Goal: Information Seeking & Learning: Check status

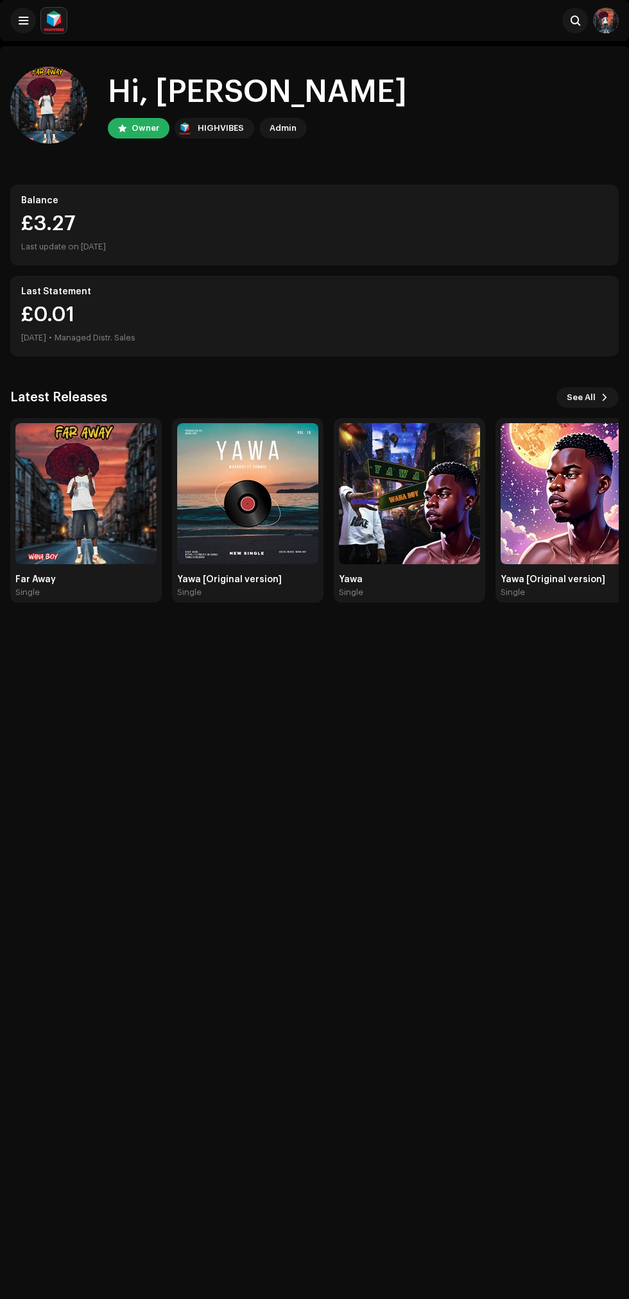
click at [182, 600] on div "Yawa [Original version] Single" at bounding box center [247, 510] width 151 height 185
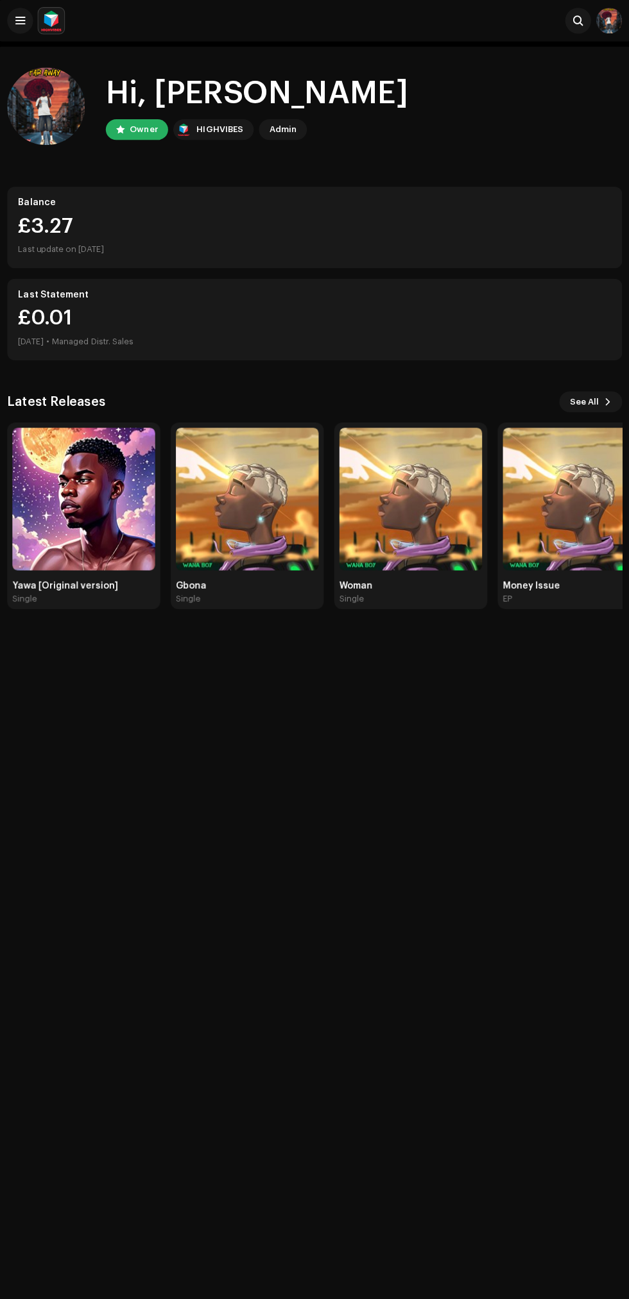
click at [607, 18] on img at bounding box center [606, 21] width 26 height 26
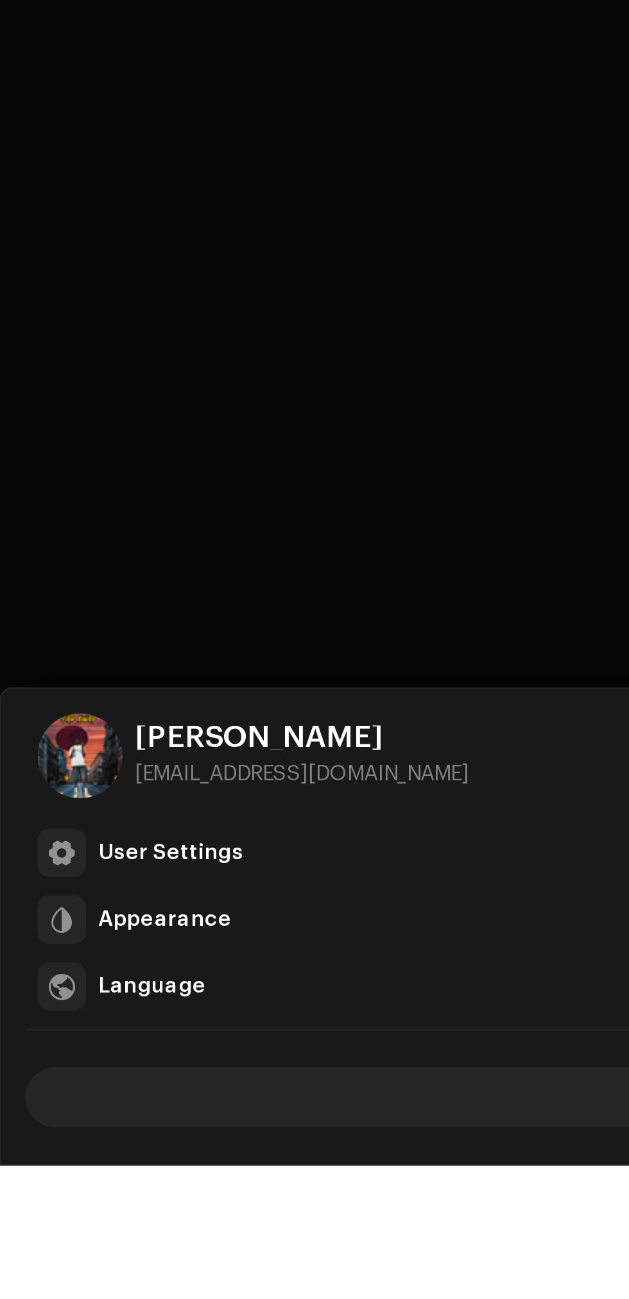
scroll to position [46, 0]
click at [83, 1172] on div "User Settings" at bounding box center [73, 1167] width 62 height 10
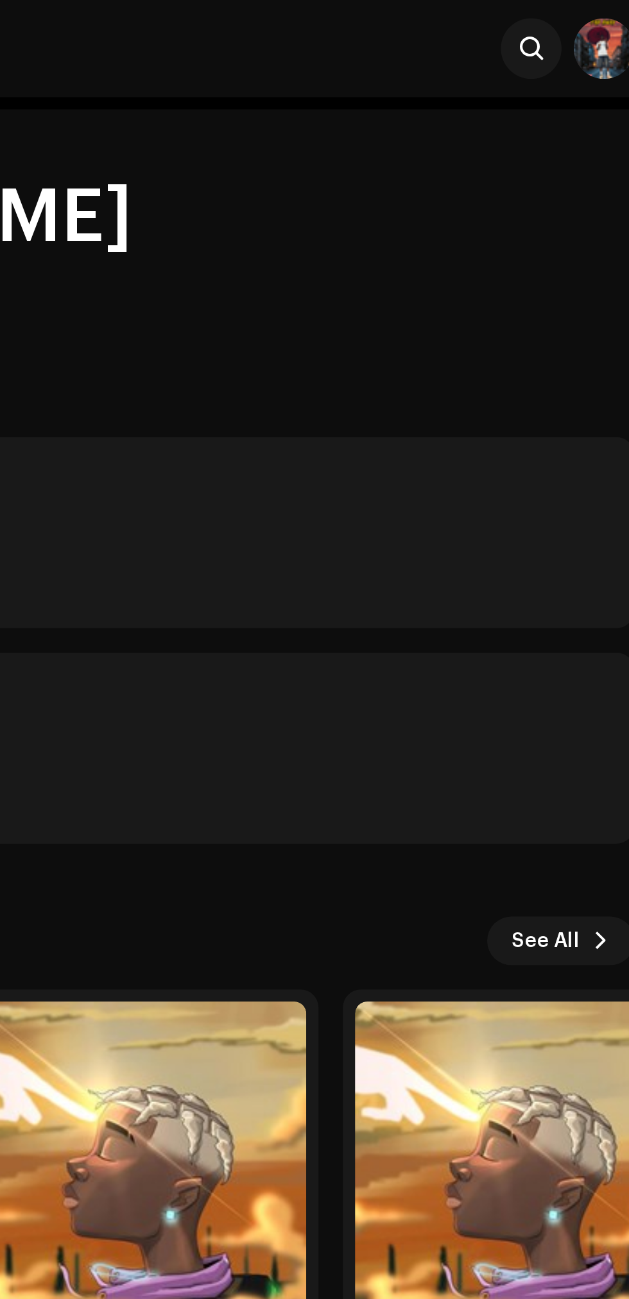
scroll to position [0, 0]
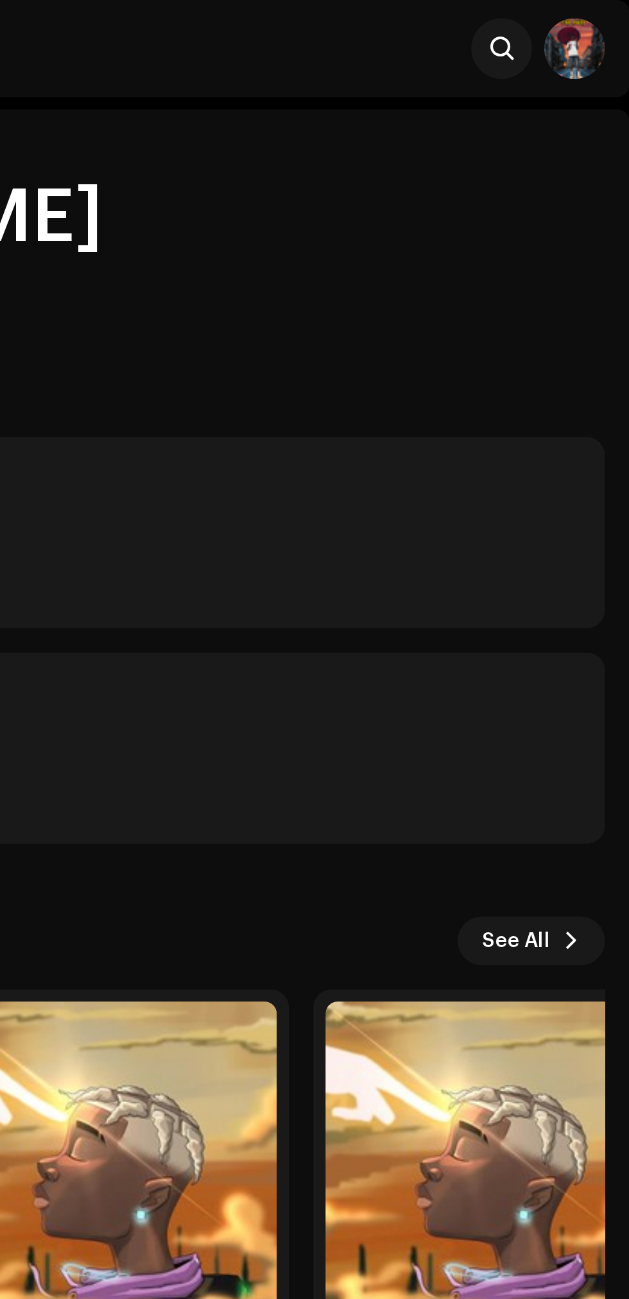
click at [618, 23] on img at bounding box center [606, 21] width 26 height 26
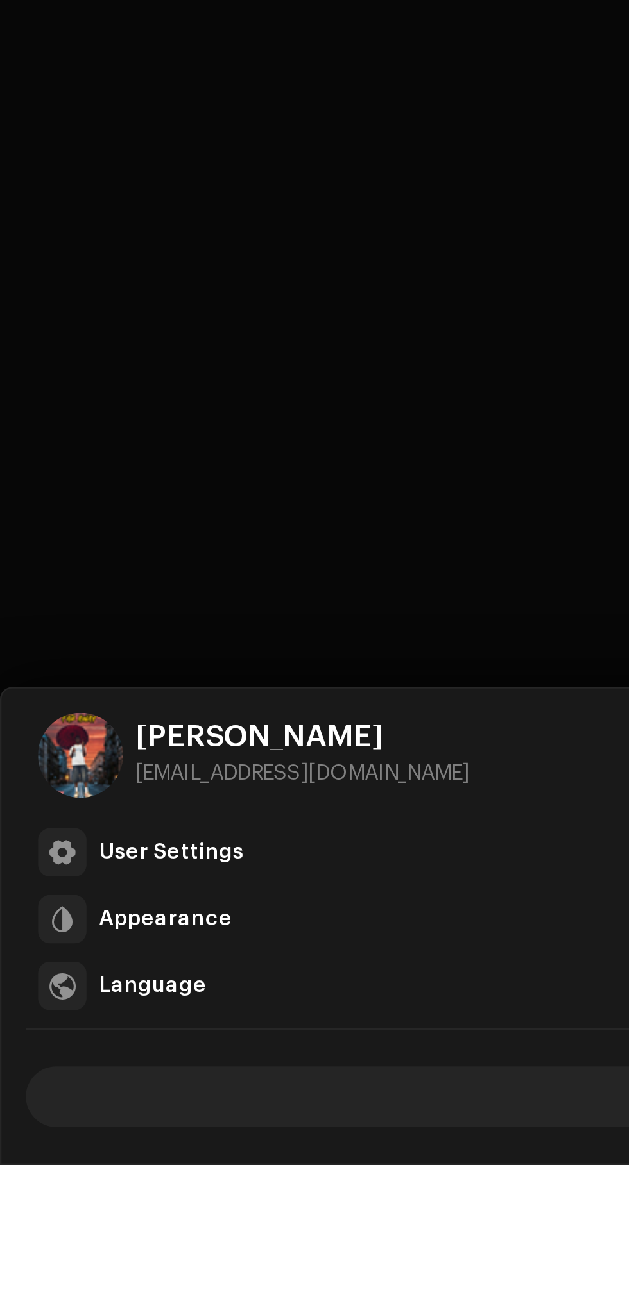
click at [153, 1119] on div at bounding box center [314, 649] width 629 height 1299
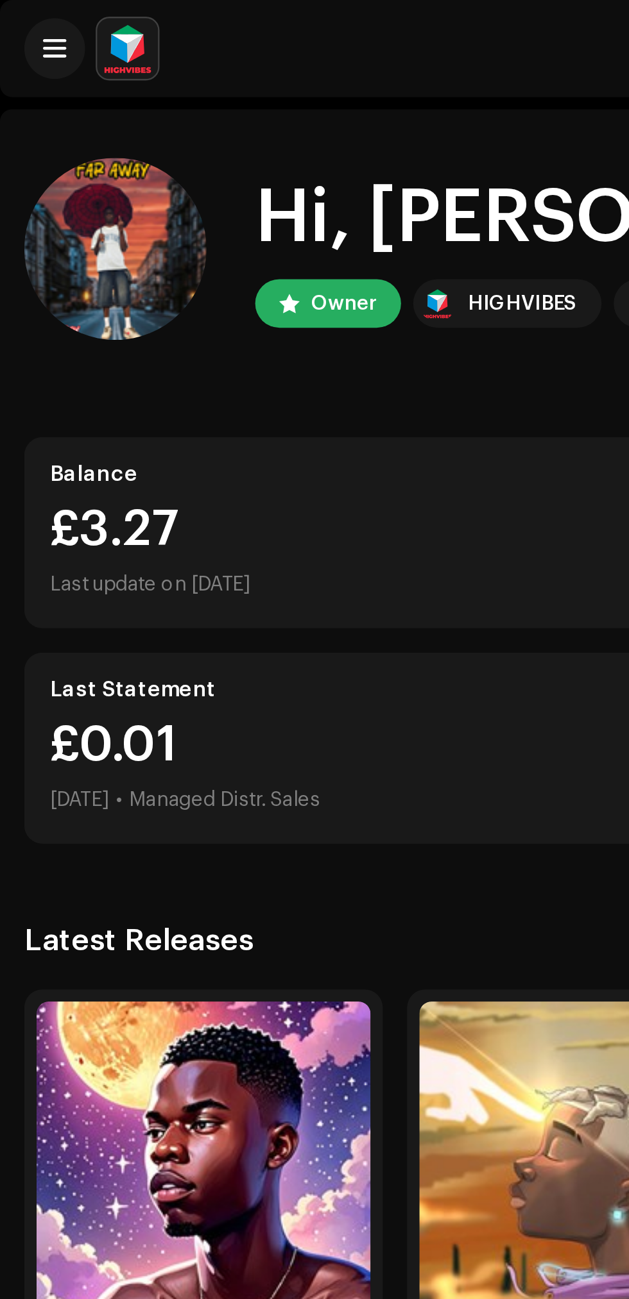
click at [24, 25] on span at bounding box center [24, 20] width 10 height 10
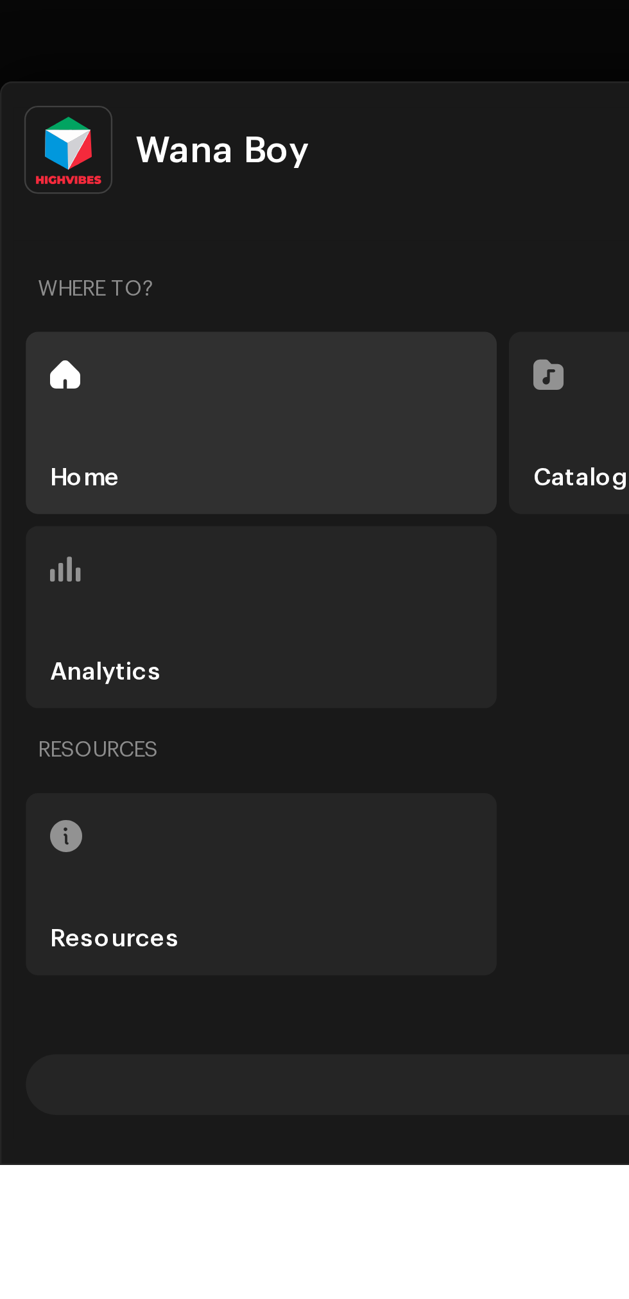
click at [90, 1024] on div "Home" at bounding box center [110, 985] width 199 height 77
click at [42, 1014] on h5 "Home" at bounding box center [36, 1009] width 30 height 10
click at [39, 1014] on h5 "Home" at bounding box center [36, 1009] width 30 height 10
click at [67, 1024] on div "Home" at bounding box center [110, 985] width 199 height 77
click at [148, 945] on div "Where to?" at bounding box center [314, 929] width 607 height 31
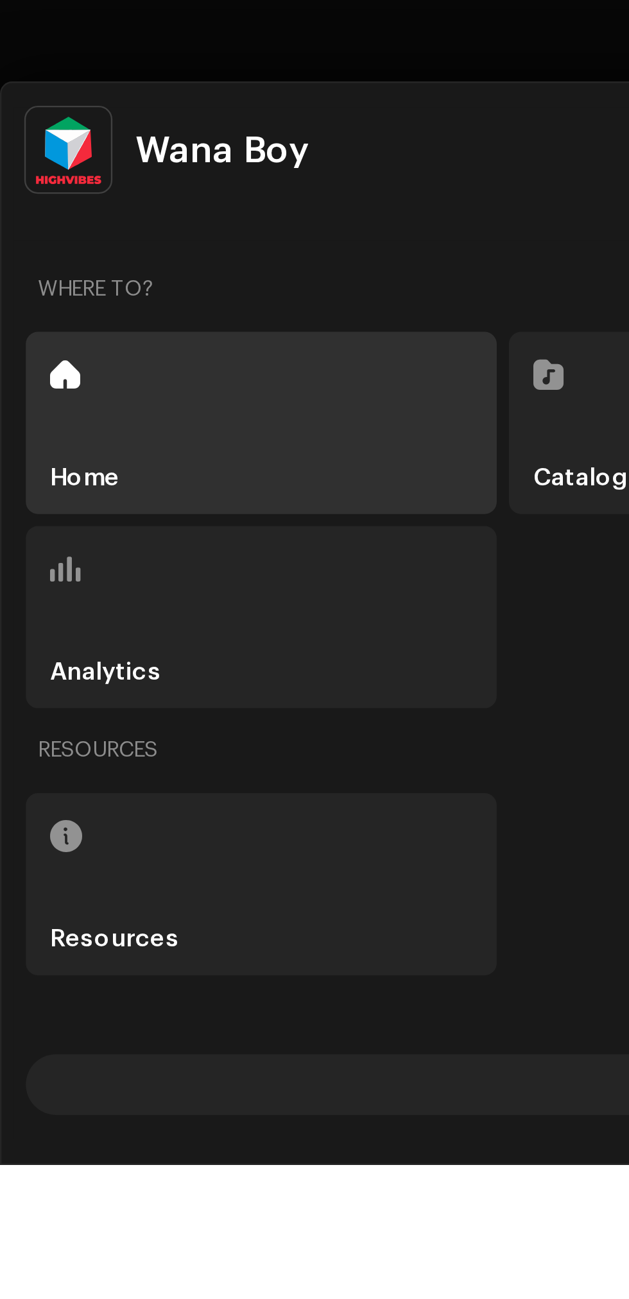
click at [42, 945] on div "Where to?" at bounding box center [314, 929] width 607 height 31
click at [31, 970] on span at bounding box center [27, 965] width 13 height 10
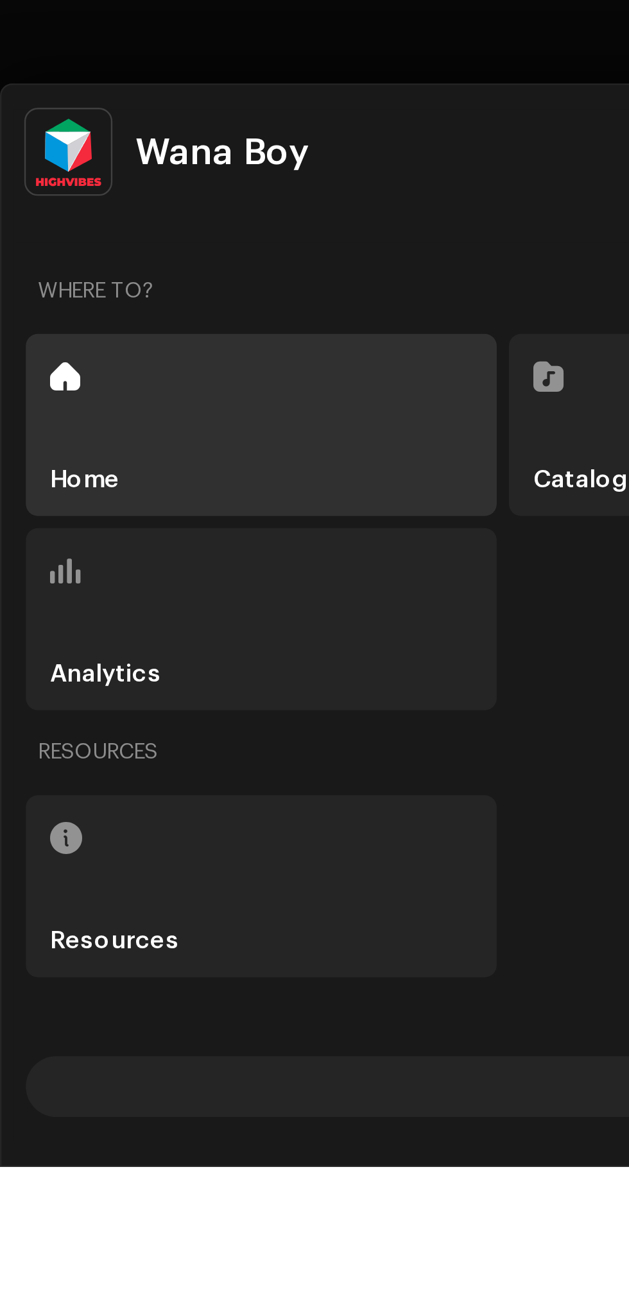
scroll to position [46, 0]
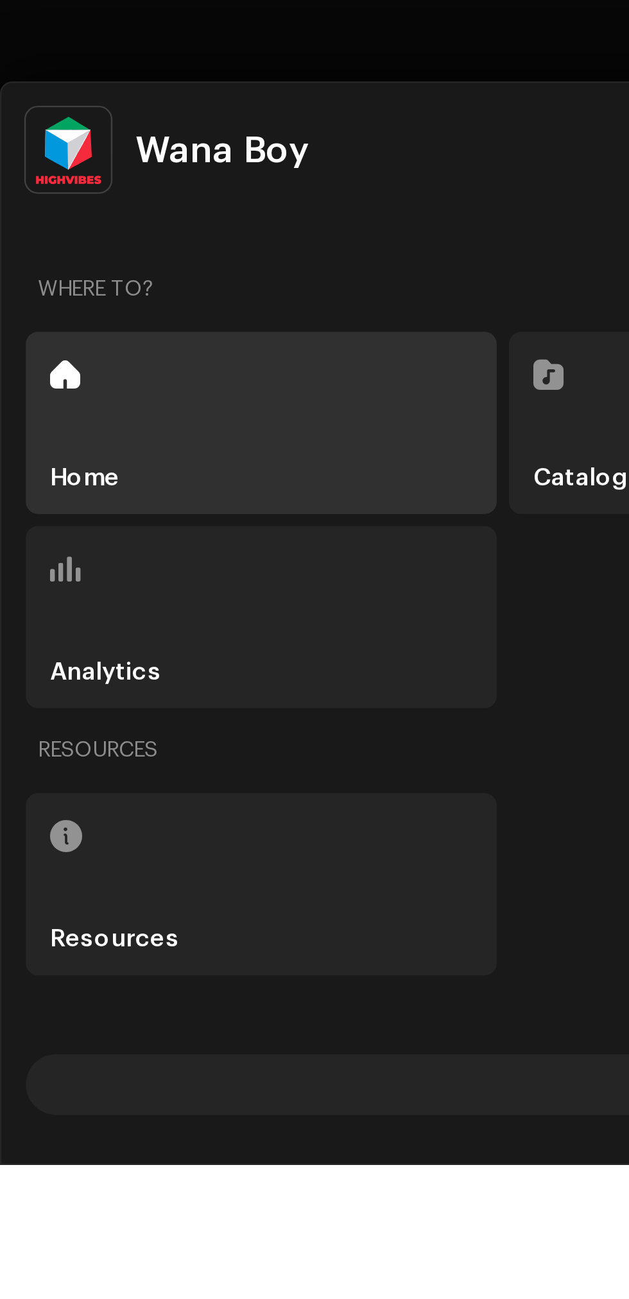
click at [94, 1024] on div "Home" at bounding box center [110, 985] width 199 height 77
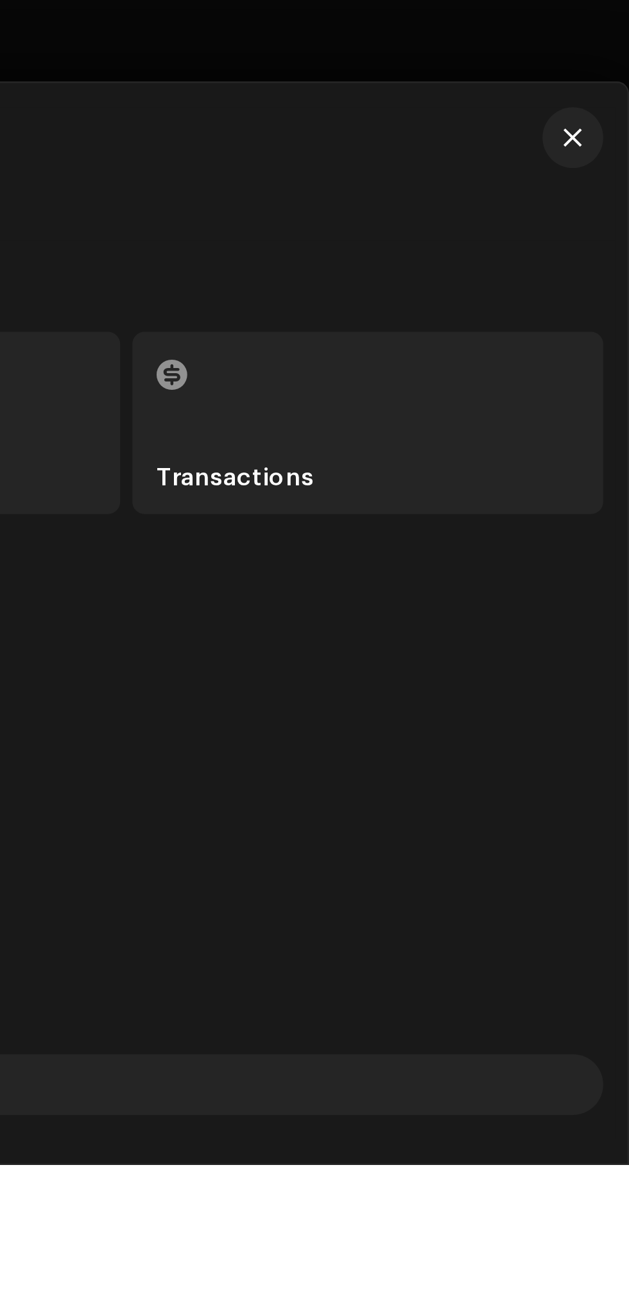
scroll to position [0, 0]
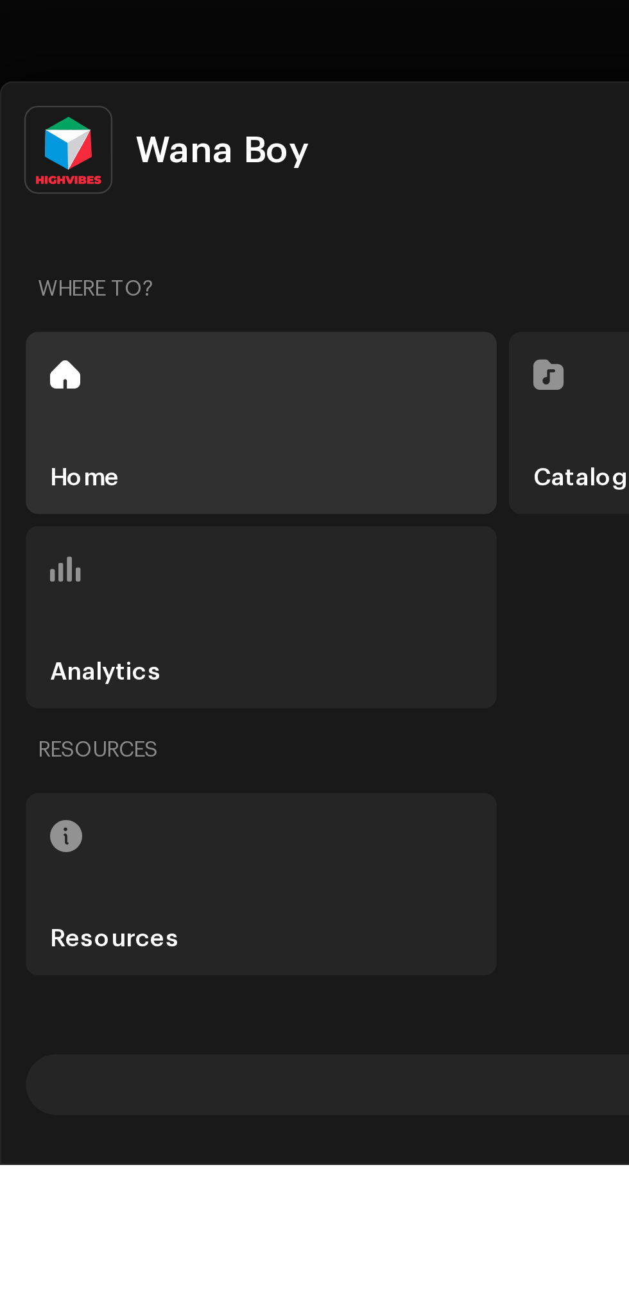
click at [90, 1024] on div "Home" at bounding box center [110, 985] width 199 height 77
click at [74, 1024] on div "Home" at bounding box center [110, 985] width 199 height 77
click at [46, 1024] on div "Home" at bounding box center [110, 985] width 199 height 77
click at [32, 970] on span at bounding box center [27, 965] width 13 height 10
click at [33, 970] on span at bounding box center [27, 965] width 13 height 10
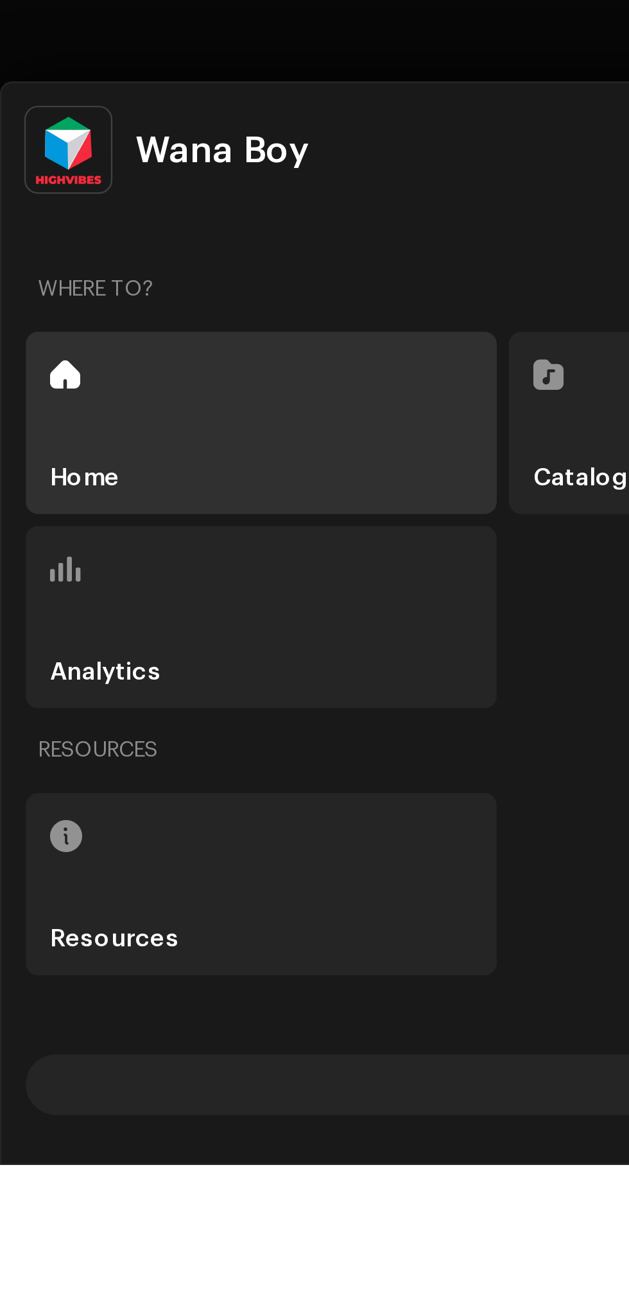
click at [37, 1014] on h5 "Home" at bounding box center [36, 1009] width 30 height 10
click at [40, 1014] on h5 "Home" at bounding box center [36, 1009] width 30 height 10
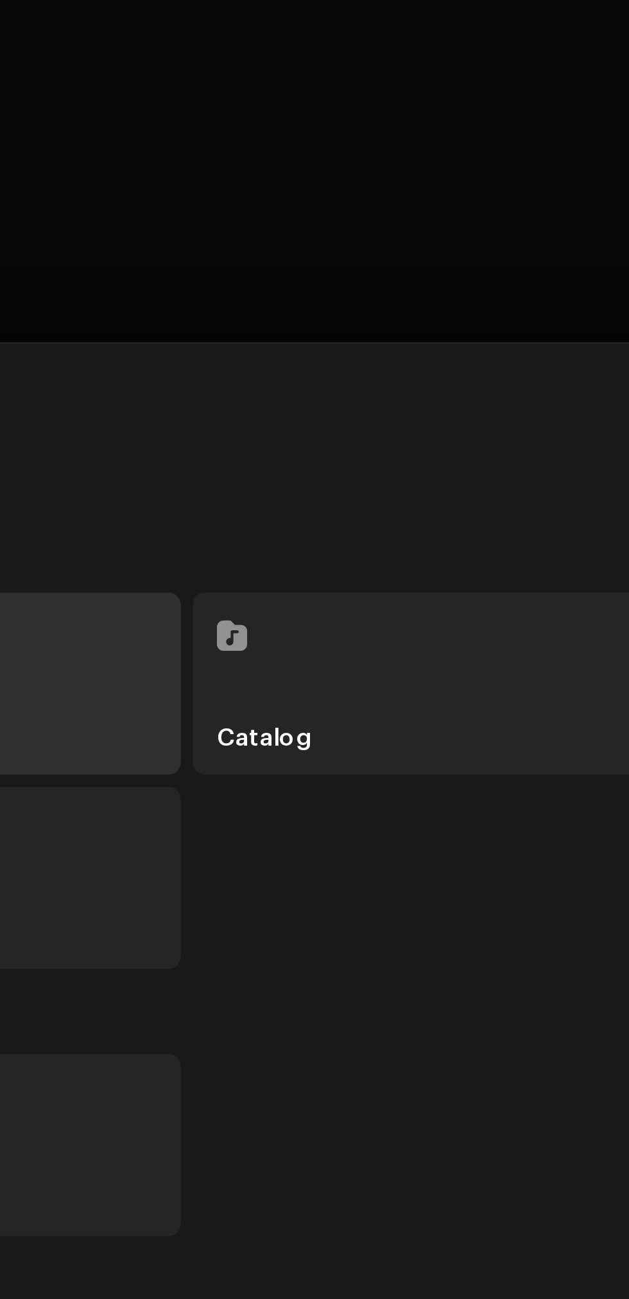
scroll to position [46, 0]
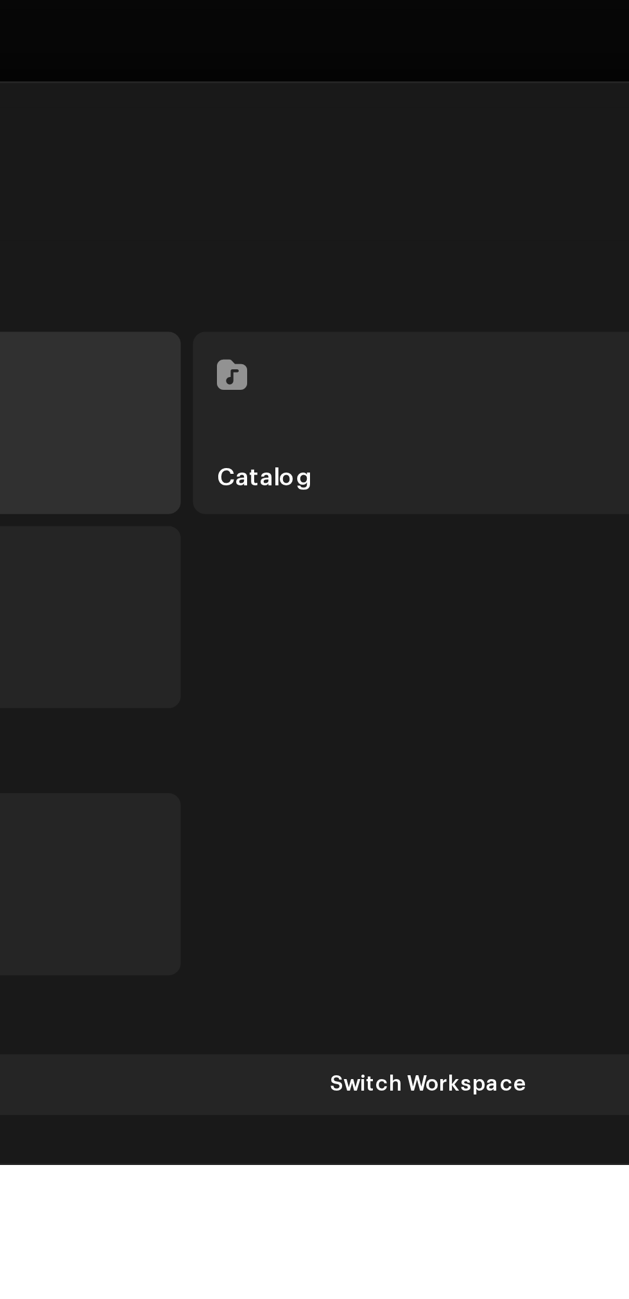
click at [319, 1278] on span "Switch Workspace" at bounding box center [314, 1266] width 83 height 26
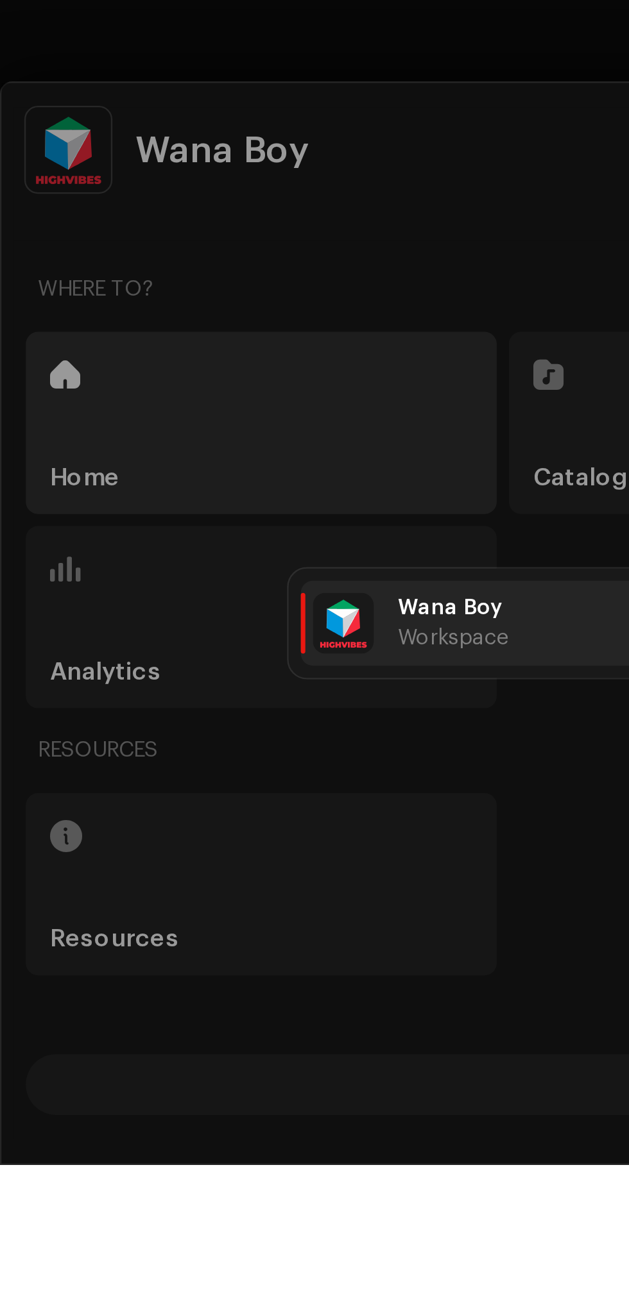
click at [182, 1069] on span "Wana Boy" at bounding box center [190, 1064] width 44 height 10
click at [180, 1069] on span "Wana Boy" at bounding box center [190, 1064] width 44 height 10
click at [142, 1083] on img at bounding box center [145, 1071] width 26 height 26
click at [193, 1069] on span "Wana Boy" at bounding box center [190, 1064] width 44 height 10
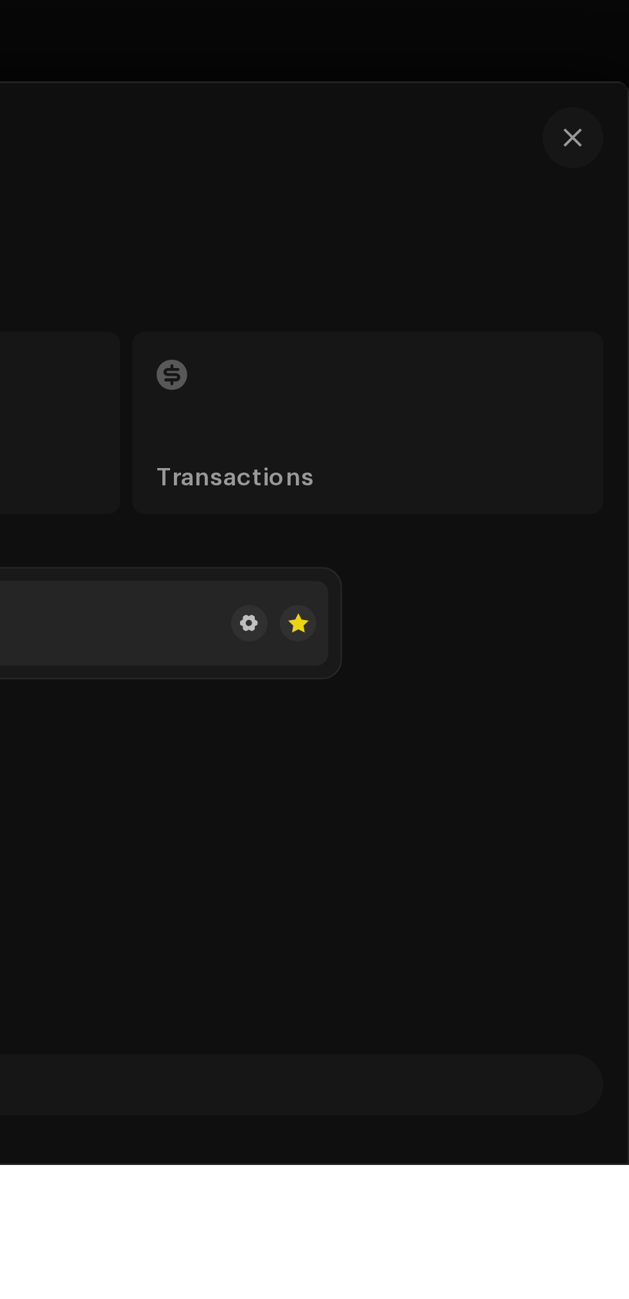
click at [466, 1076] on span at bounding box center [468, 1070] width 8 height 10
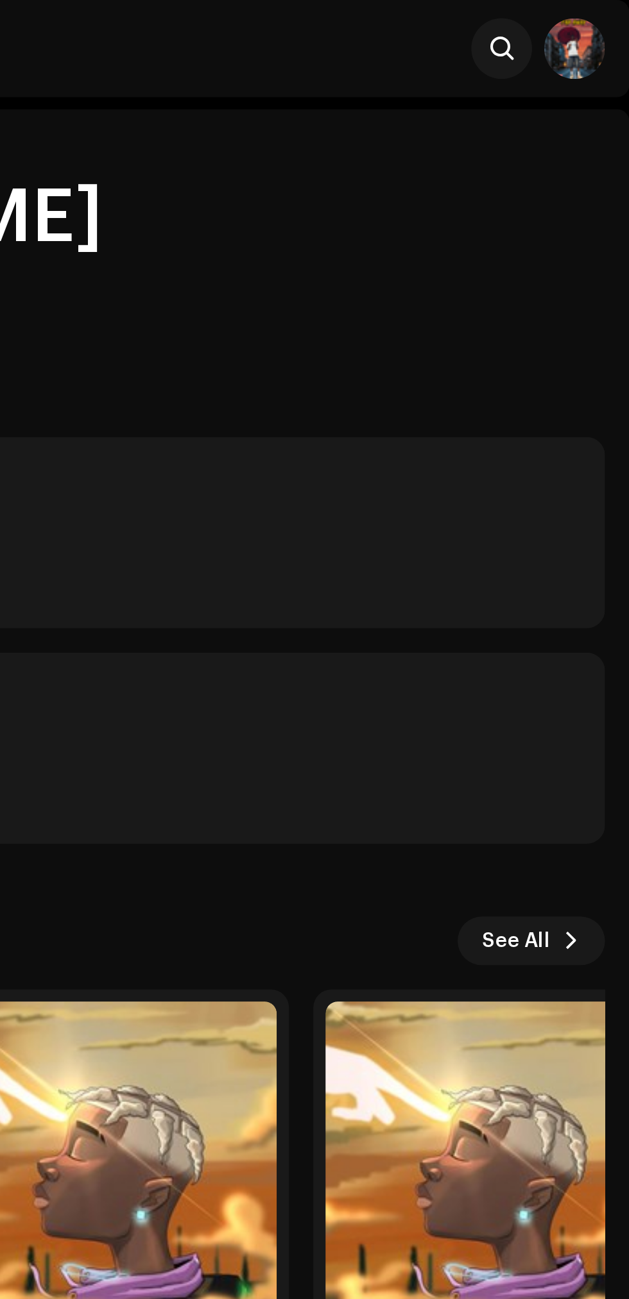
scroll to position [0, 0]
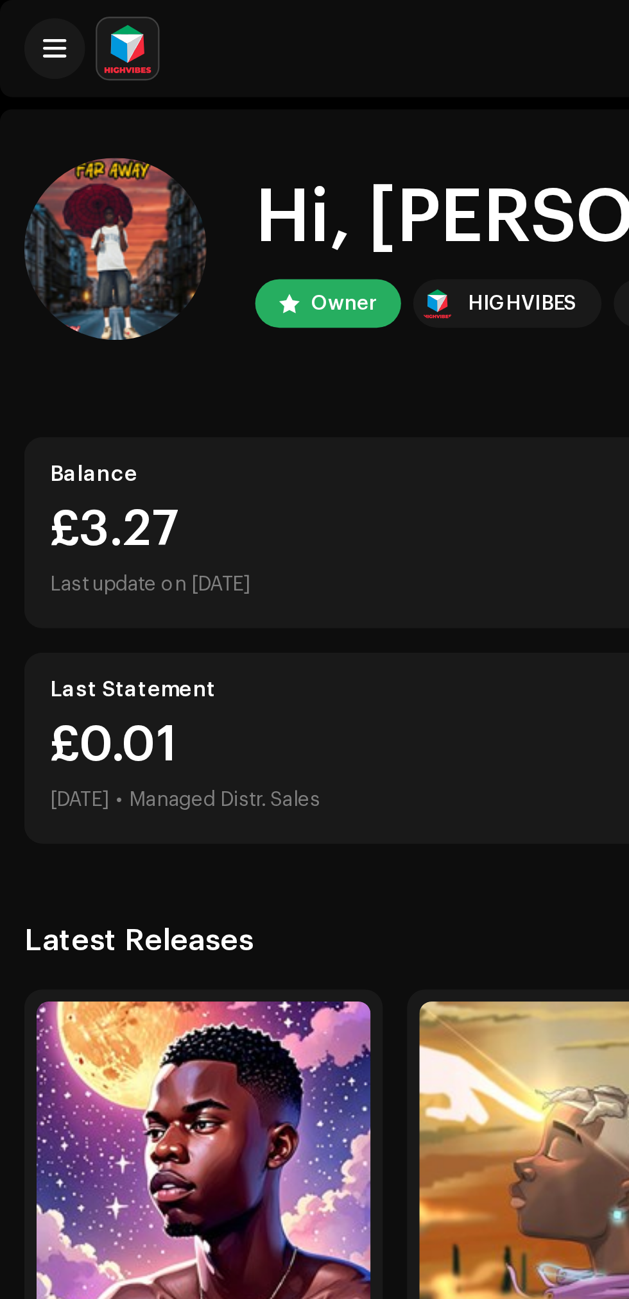
click at [145, 124] on div "Owner" at bounding box center [145, 128] width 28 height 15
click at [151, 141] on div "Hi, [PERSON_NAME] Owner HIGHVIBES Admin" at bounding box center [314, 105] width 608 height 77
click at [23, 22] on span at bounding box center [24, 20] width 10 height 10
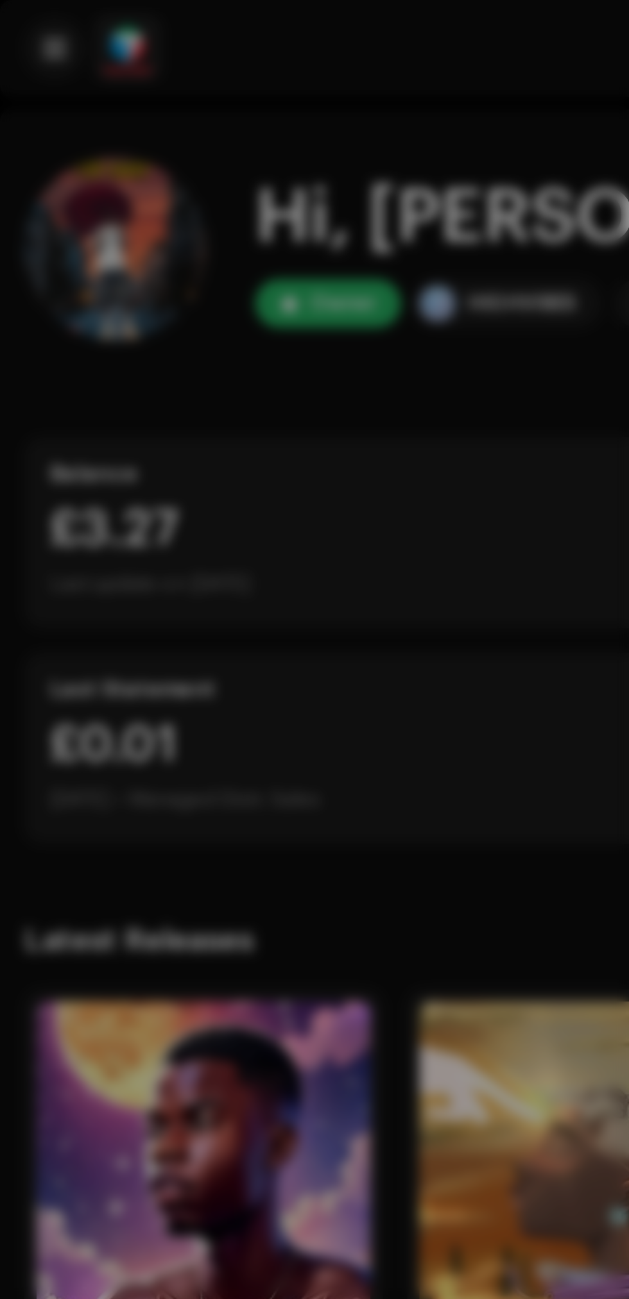
click at [105, 49] on div at bounding box center [314, 649] width 629 height 1299
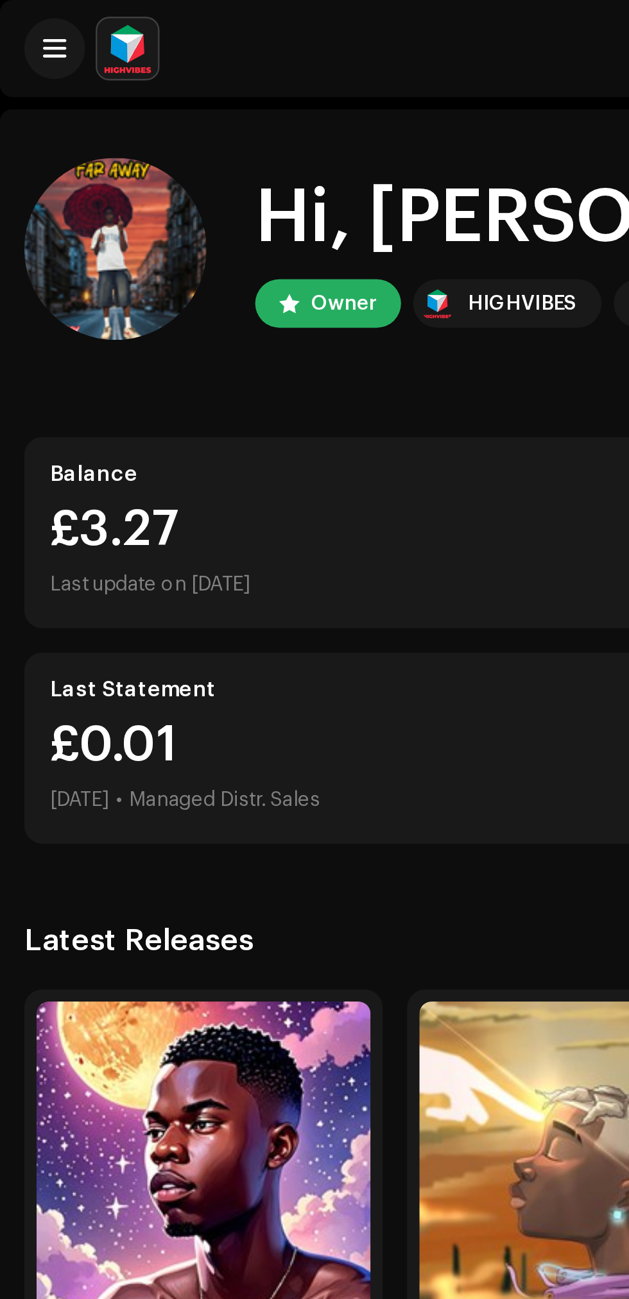
click at [22, 24] on span at bounding box center [24, 20] width 10 height 10
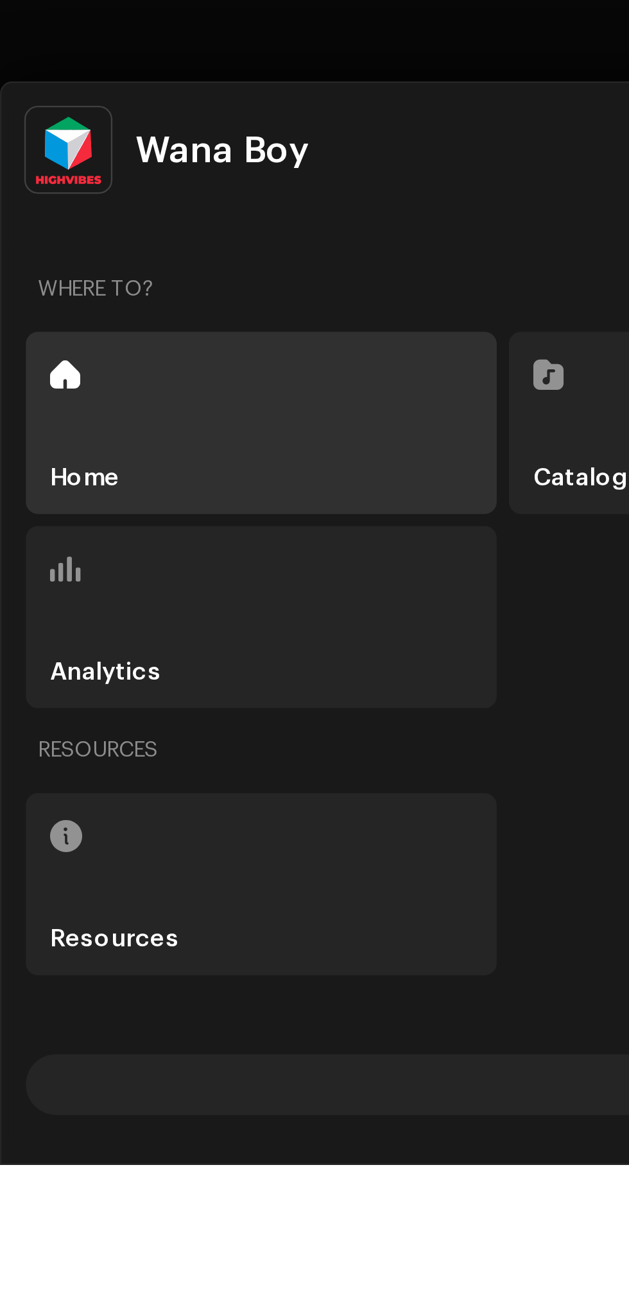
click at [89, 1219] on div "Resources" at bounding box center [110, 1180] width 199 height 77
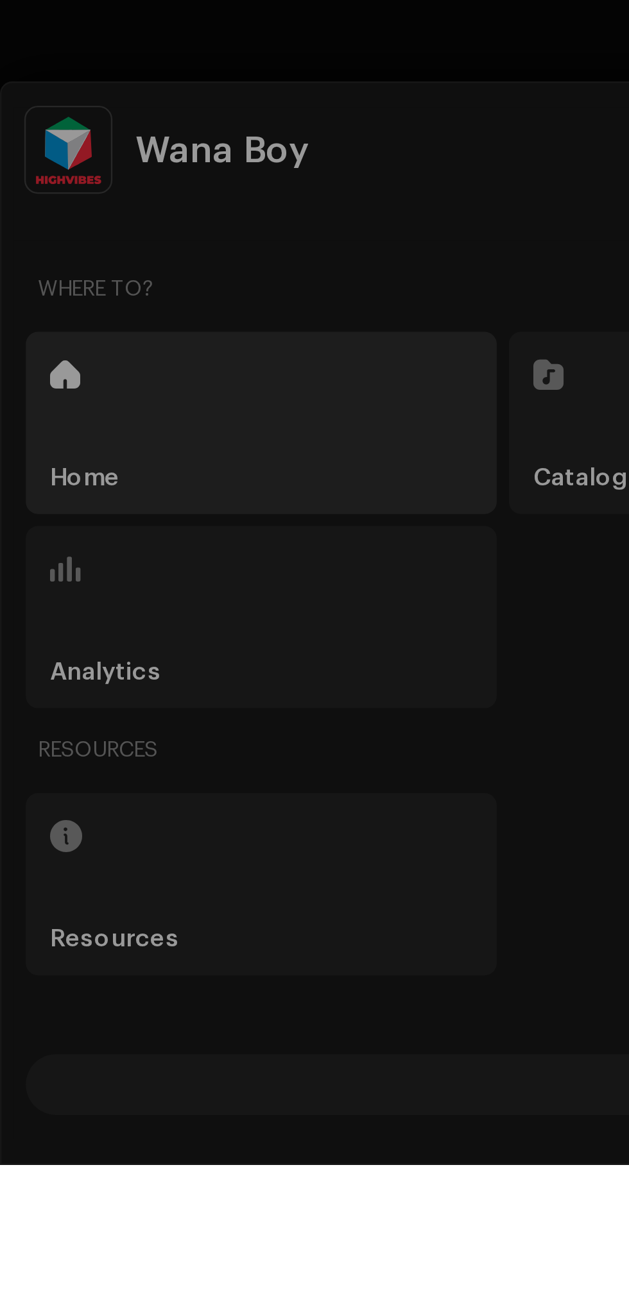
scroll to position [102, 0]
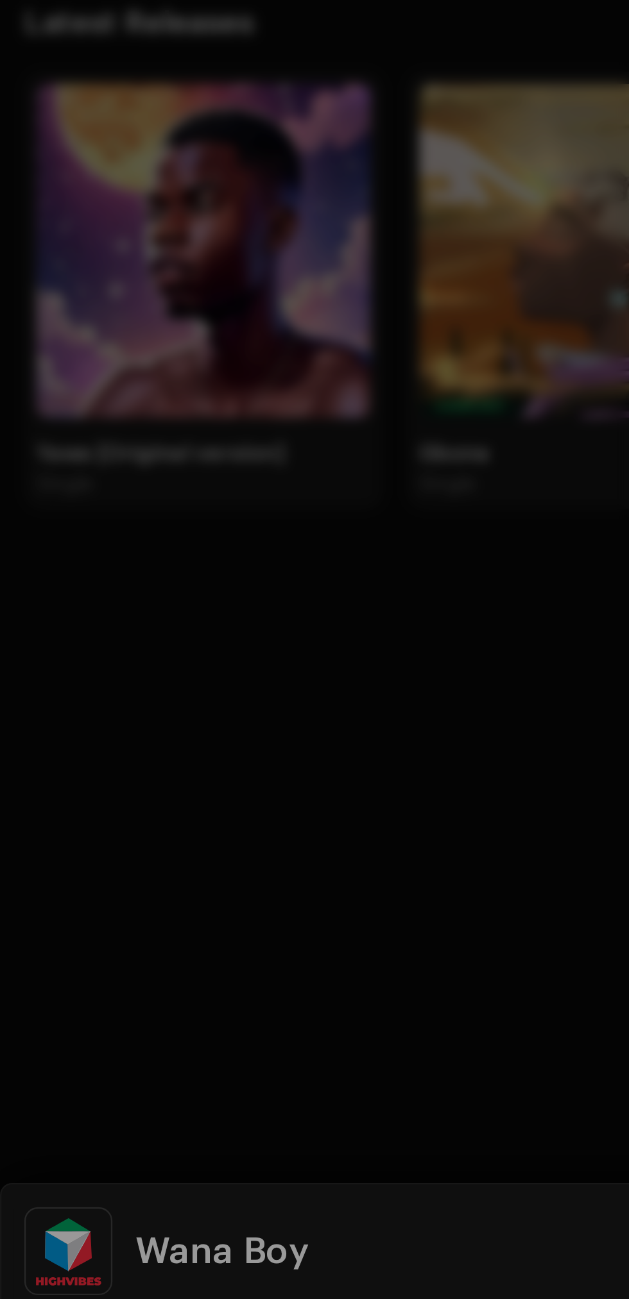
click at [218, 511] on div "Toolbox FAQ Help Center Delivery Lead Time" at bounding box center [314, 649] width 629 height 1299
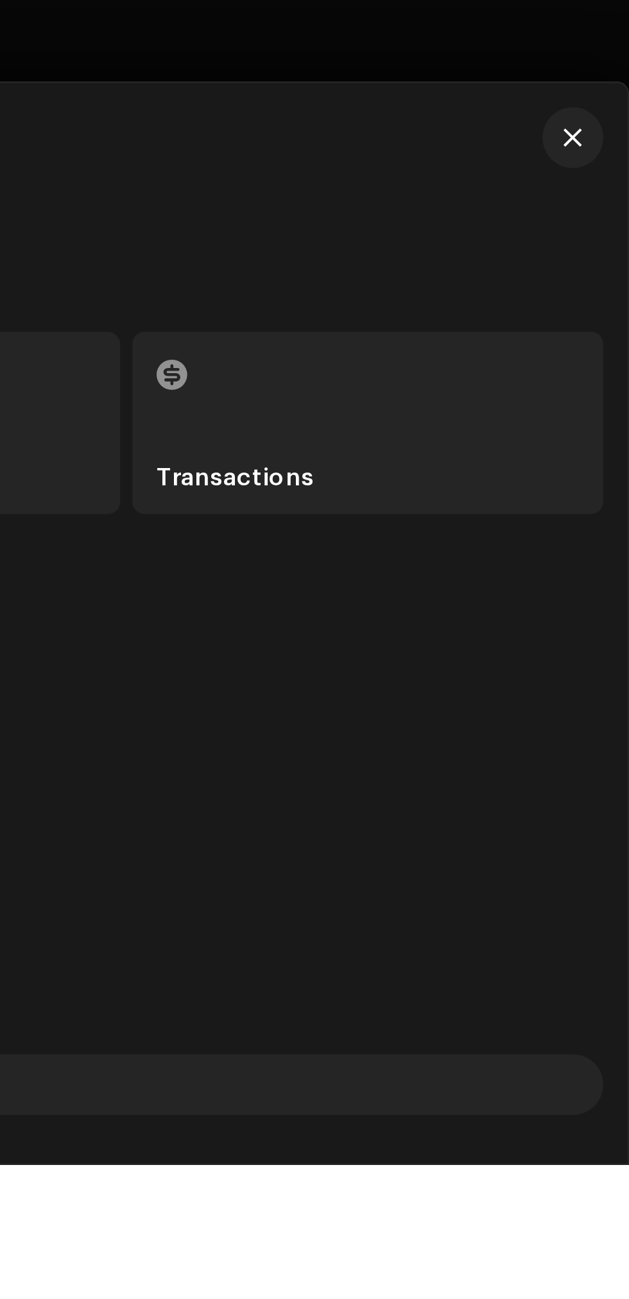
scroll to position [46, 0]
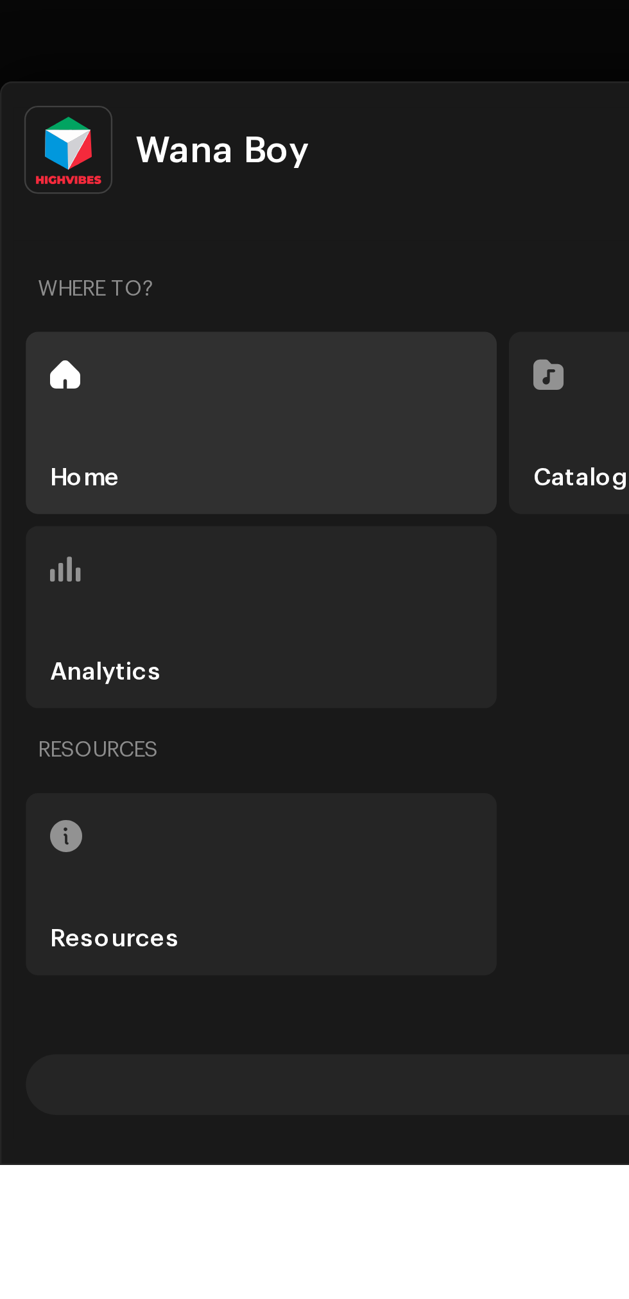
click at [111, 1024] on div "Home" at bounding box center [110, 985] width 199 height 77
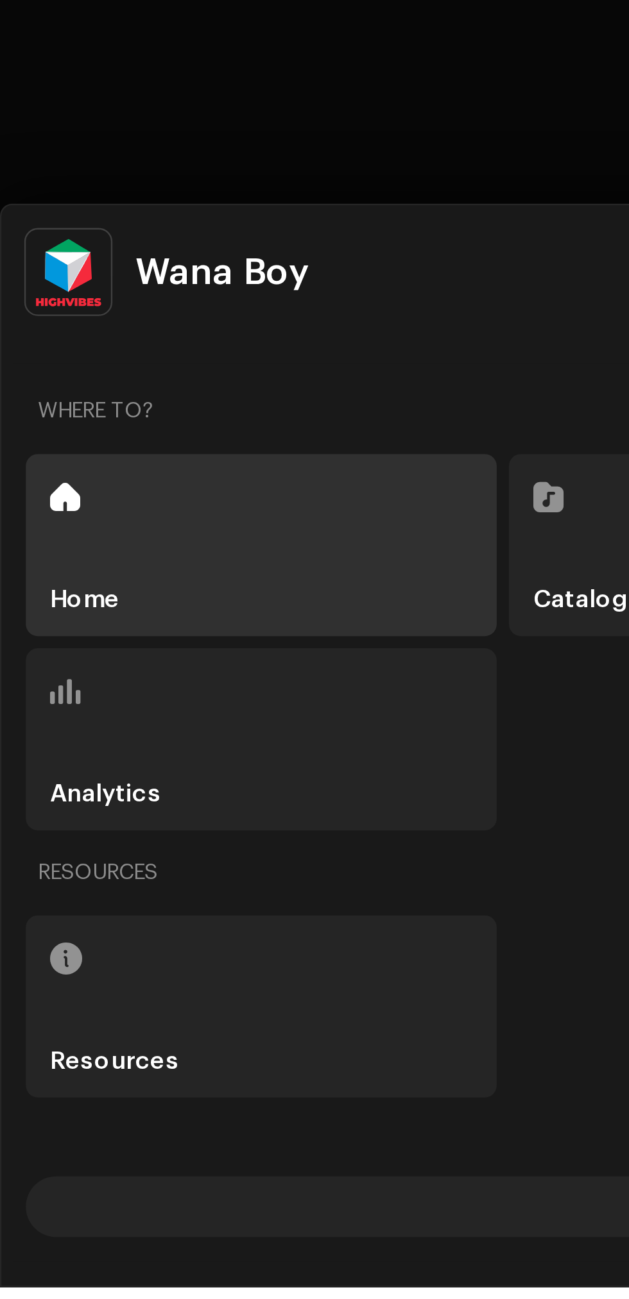
scroll to position [144, 0]
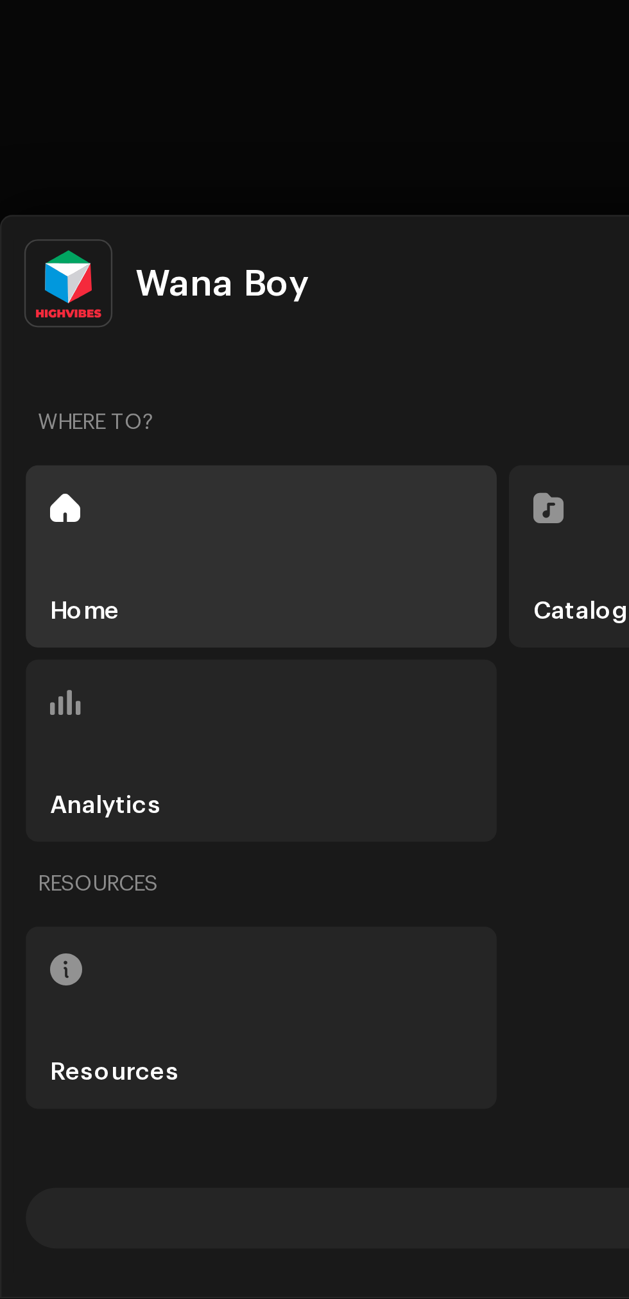
click at [123, 1068] on div "Analytics" at bounding box center [110, 1067] width 199 height 77
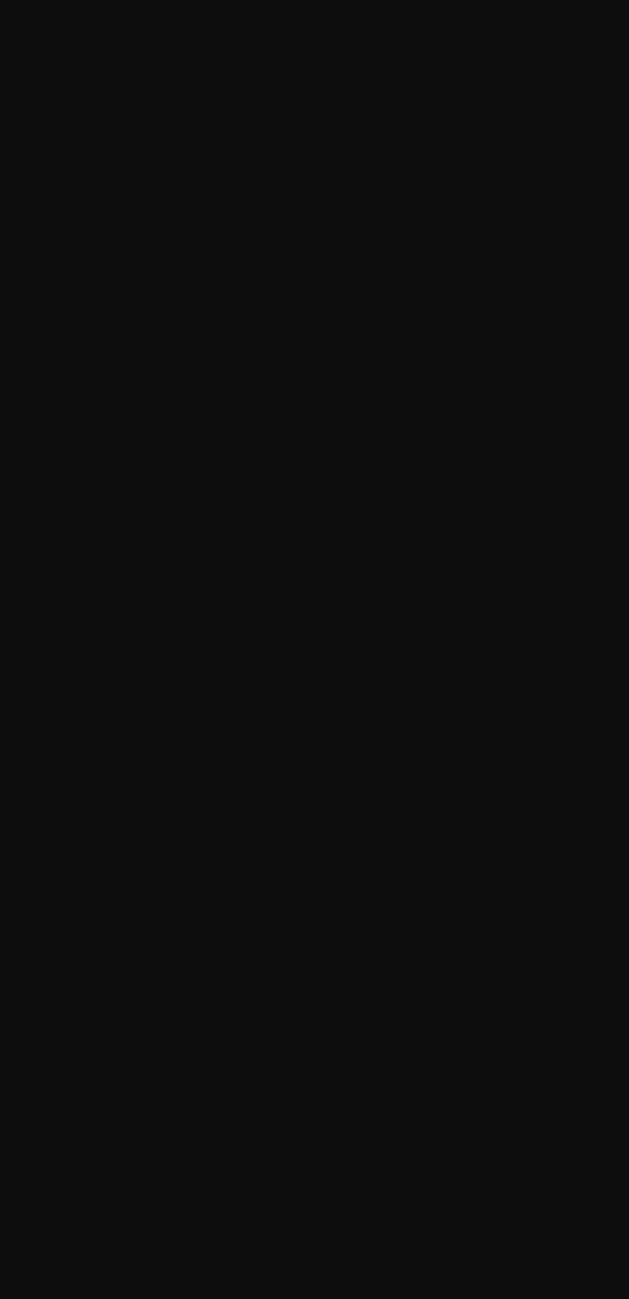
scroll to position [143, 0]
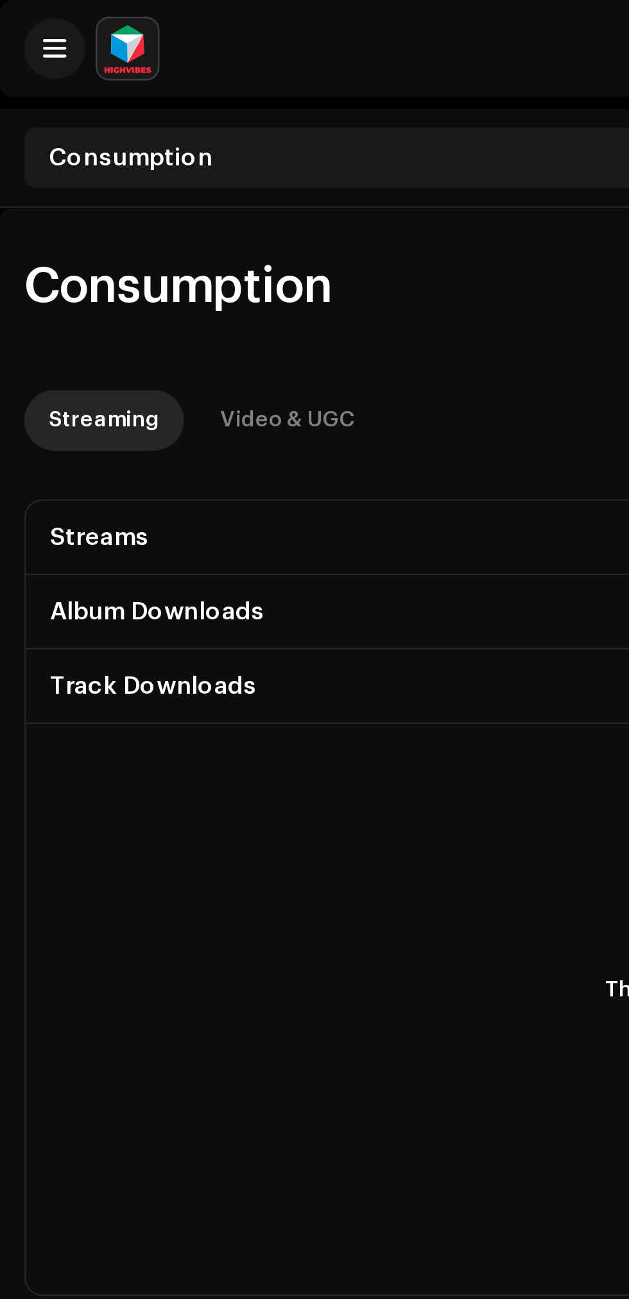
click at [120, 177] on div "Video & UGC" at bounding box center [121, 178] width 57 height 26
